Goal: Task Accomplishment & Management: Manage account settings

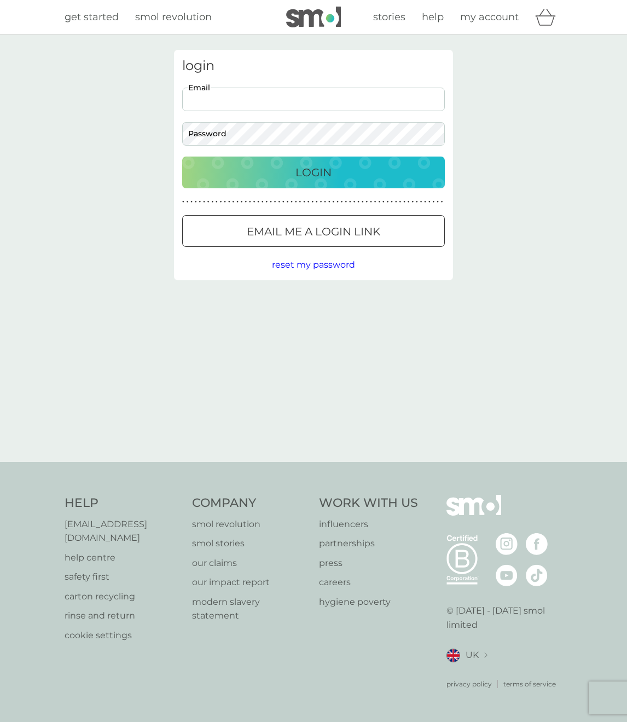
click at [229, 99] on input "Email" at bounding box center [313, 100] width 263 height 24
type input "craigvbowles@gmail.com"
click at [362, 175] on div "Login" at bounding box center [313, 173] width 241 height 18
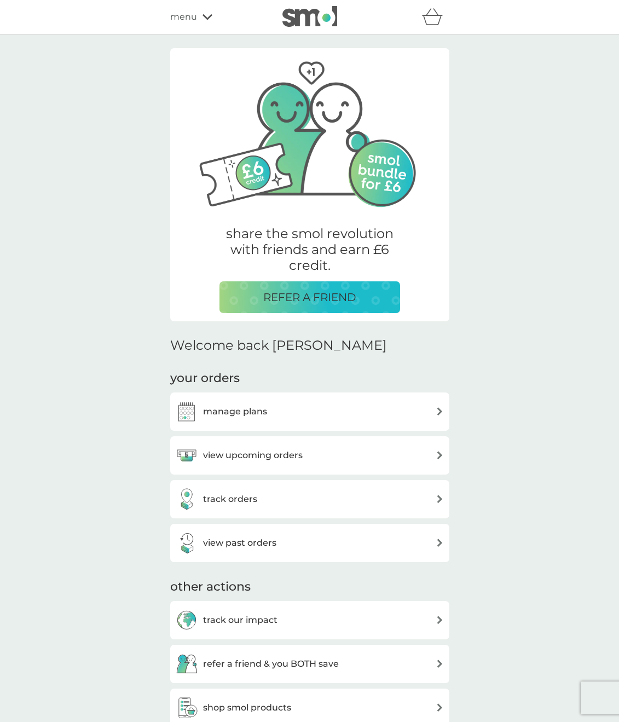
click at [315, 414] on div "manage plans" at bounding box center [310, 412] width 268 height 22
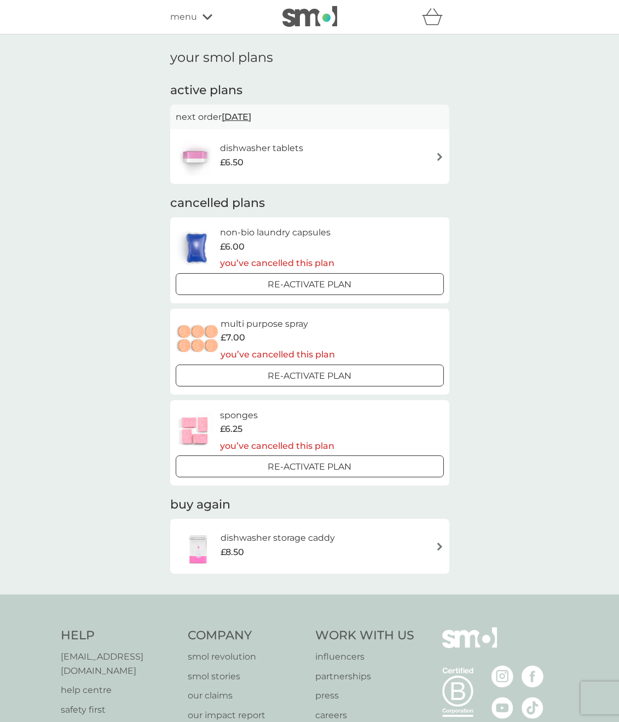
click at [348, 164] on div "dishwasher tablets £6.50" at bounding box center [310, 156] width 268 height 38
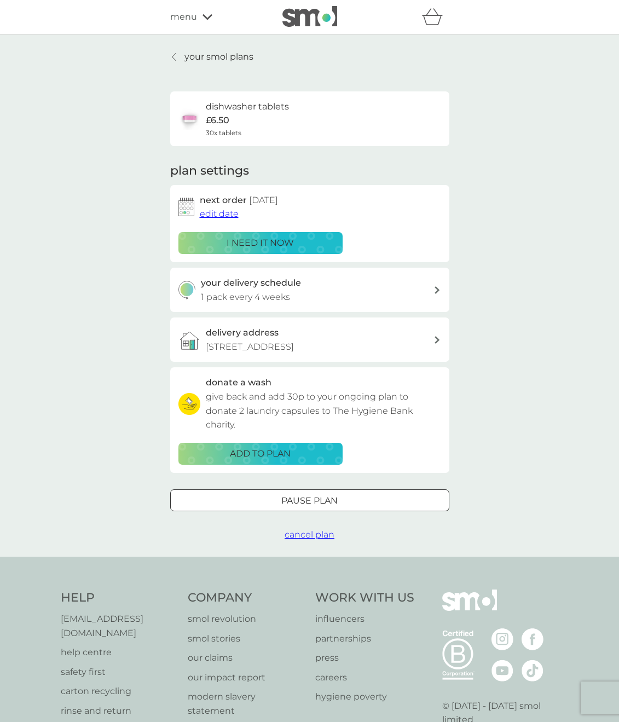
click at [394, 359] on div "delivery address [STREET_ADDRESS]" at bounding box center [309, 339] width 279 height 44
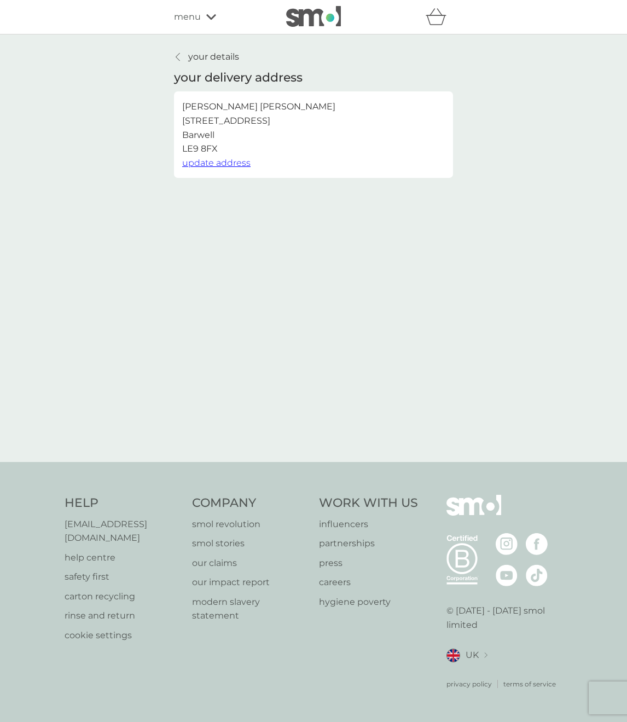
click at [232, 162] on span "update address" at bounding box center [216, 163] width 68 height 10
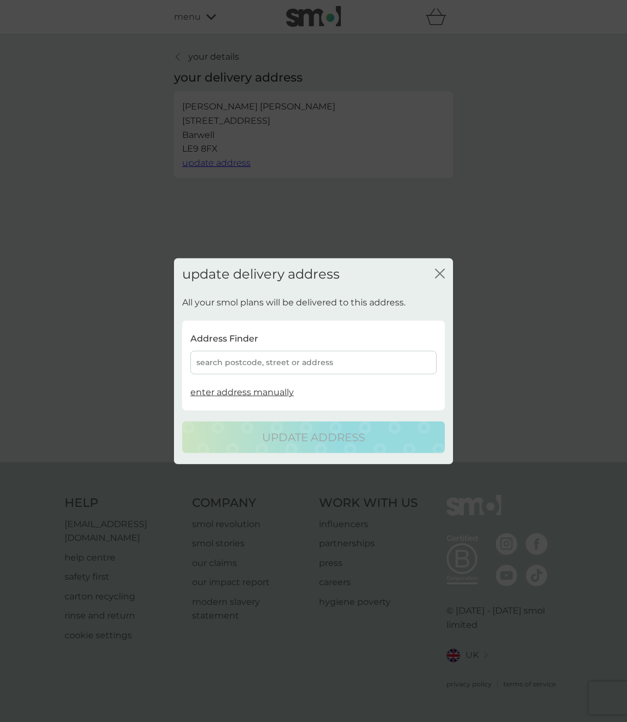
click at [259, 365] on div "search postcode, street or address" at bounding box center [313, 363] width 246 height 24
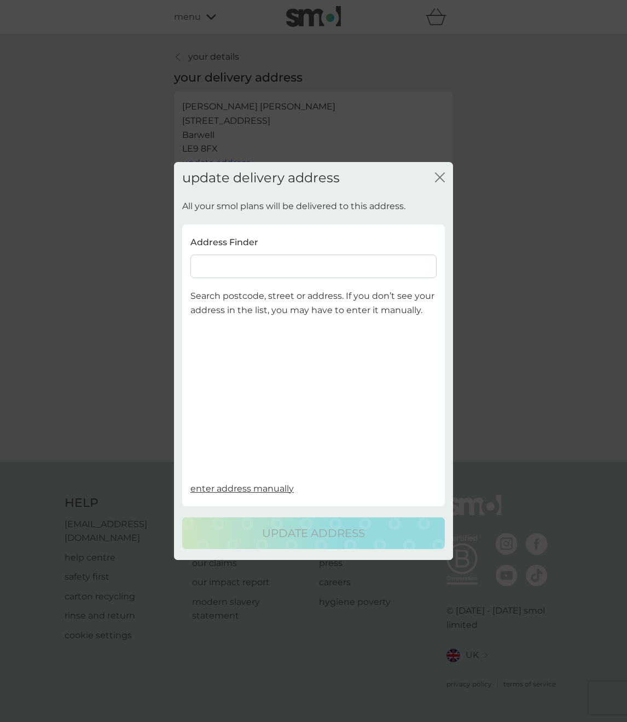
click at [332, 276] on input at bounding box center [313, 267] width 246 height 24
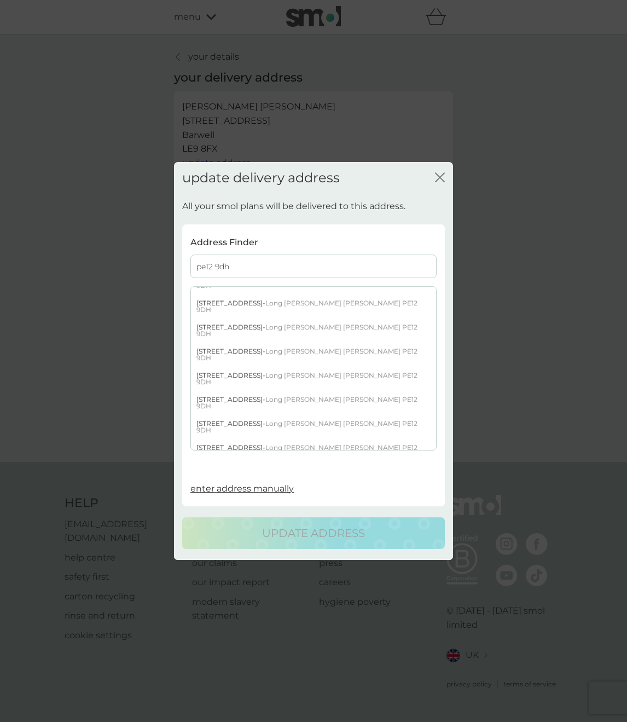
scroll to position [213, 0]
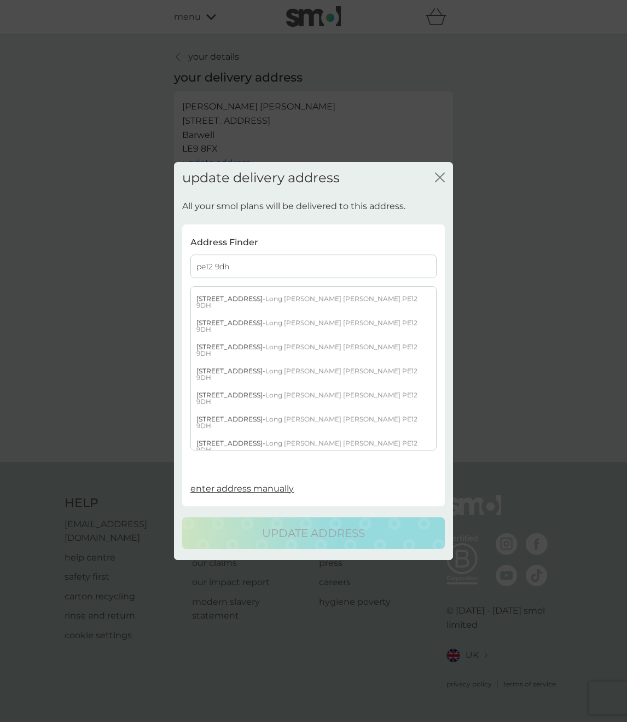
type input "pe12 9dh"
click at [267, 464] on span "Long [PERSON_NAME] [PERSON_NAME] PE12 9DH" at bounding box center [307, 471] width 221 height 15
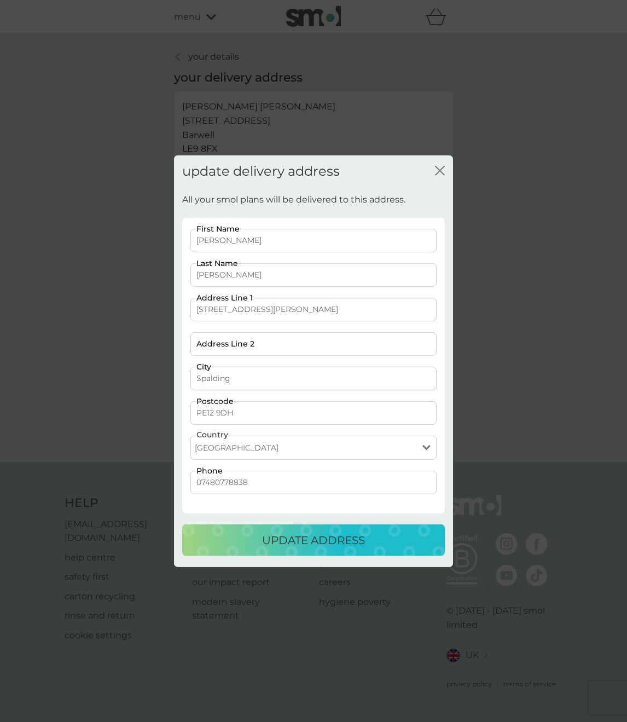
click at [337, 537] on p "update address" at bounding box center [313, 541] width 103 height 18
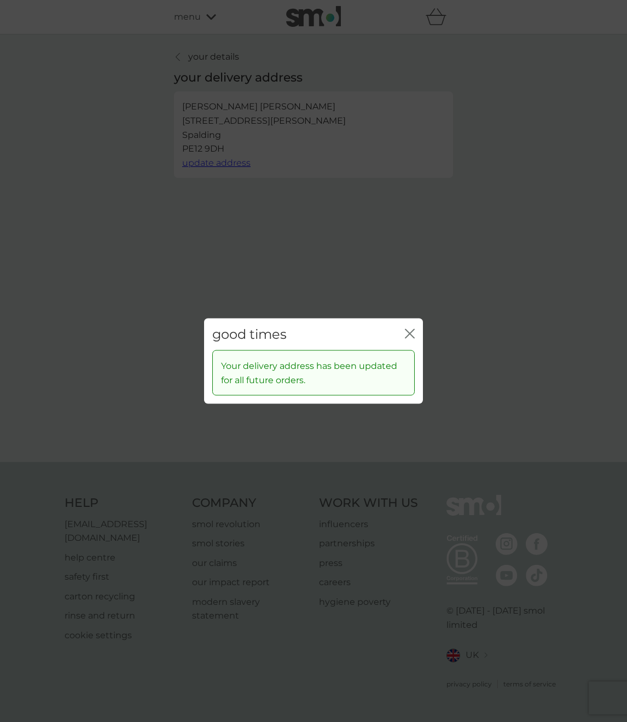
click at [414, 337] on icon "close" at bounding box center [412, 333] width 4 height 9
